Goal: Information Seeking & Learning: Learn about a topic

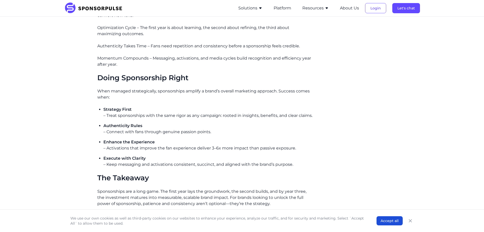
scroll to position [762, 0]
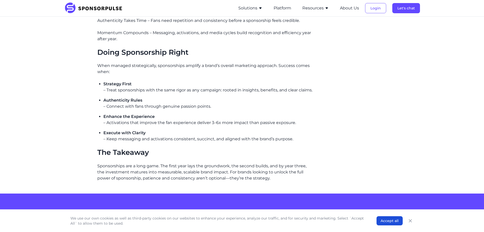
drag, startPoint x: 115, startPoint y: 77, endPoint x: 111, endPoint y: 78, distance: 3.8
click at [115, 81] on span "Strategy First" at bounding box center [117, 83] width 28 height 5
drag, startPoint x: 106, startPoint y: 78, endPoint x: 136, endPoint y: 78, distance: 30.5
click at [136, 81] on p "Strategy First" at bounding box center [208, 84] width 210 height 6
drag, startPoint x: 145, startPoint y: 84, endPoint x: 165, endPoint y: 85, distance: 19.8
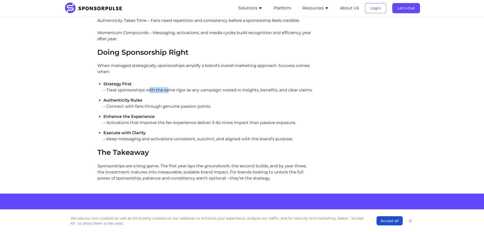
click at [165, 87] on p "– Treat sponsorships with the same rigor as any campaign: rooted in insights, b…" at bounding box center [208, 90] width 210 height 6
drag, startPoint x: 117, startPoint y: 96, endPoint x: 130, endPoint y: 96, distance: 13.5
click at [130, 98] on span "Authenticity Rules" at bounding box center [122, 100] width 39 height 5
drag, startPoint x: 129, startPoint y: 109, endPoint x: 142, endPoint y: 110, distance: 13.3
click at [142, 114] on span "Enhance the Experience" at bounding box center [128, 116] width 51 height 5
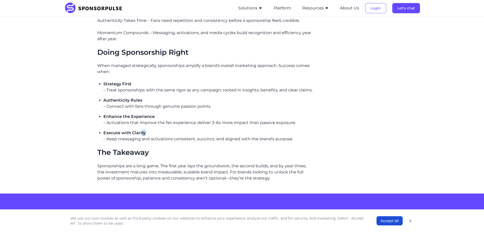
drag, startPoint x: 142, startPoint y: 125, endPoint x: 147, endPoint y: 126, distance: 5.4
click at [147, 130] on p "Execute with Clarity" at bounding box center [208, 133] width 210 height 6
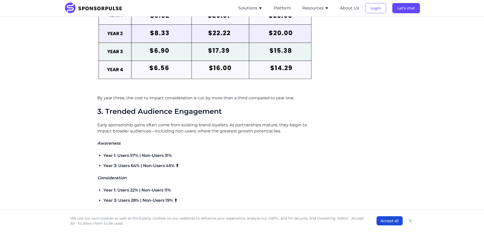
scroll to position [356, 0]
